Goal: Navigation & Orientation: Go to known website

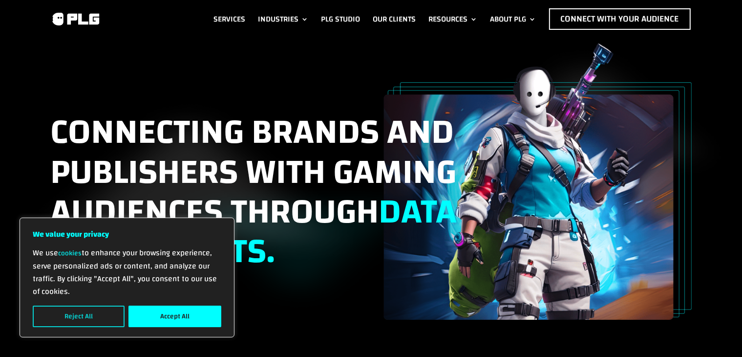
click at [95, 315] on button "Reject All" at bounding box center [79, 316] width 92 height 22
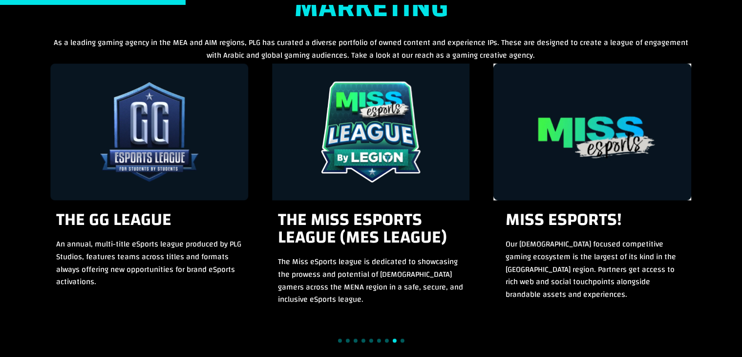
scroll to position [880, 0]
